Goal: Task Accomplishment & Management: Manage account settings

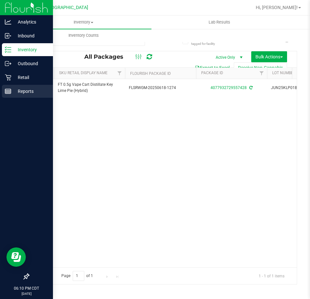
click at [10, 93] on line at bounding box center [8, 93] width 6 height 0
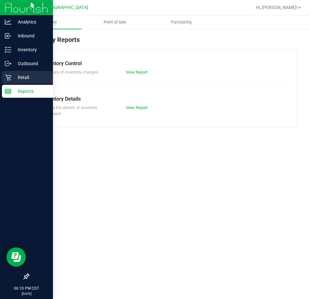
click at [9, 77] on icon at bounding box center [8, 77] width 6 height 6
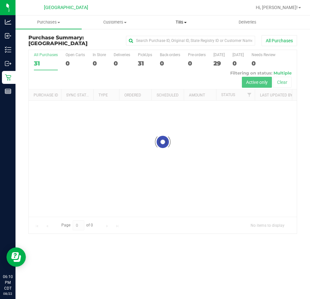
click at [182, 20] on span "Tills" at bounding box center [181, 22] width 66 height 6
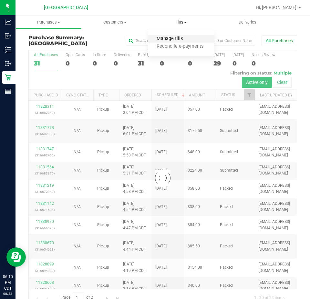
click at [155, 37] on span "Manage tills" at bounding box center [170, 38] width 44 height 5
